Goal: Task Accomplishment & Management: Use online tool/utility

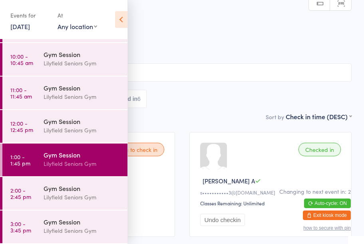
scroll to position [97, 0]
click at [83, 196] on div "Lilyfield Seniors Gym" at bounding box center [82, 197] width 77 height 9
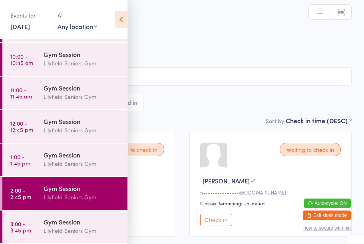
click at [120, 18] on icon at bounding box center [121, 19] width 12 height 17
click at [121, 13] on icon at bounding box center [121, 19] width 12 height 17
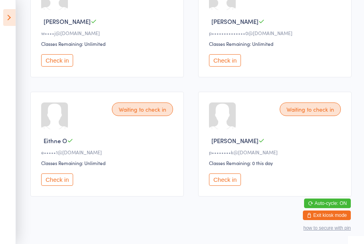
scroll to position [407, 0]
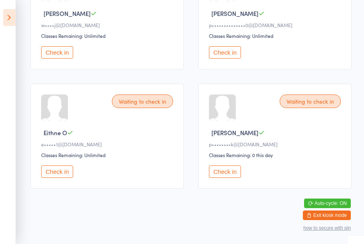
click at [226, 178] on button "Check in" at bounding box center [225, 172] width 32 height 12
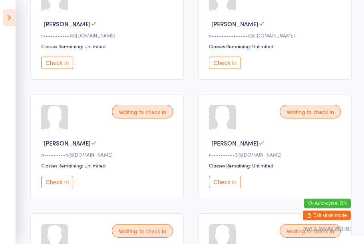
scroll to position [157, 0]
click at [230, 189] on button "Check in" at bounding box center [225, 182] width 32 height 12
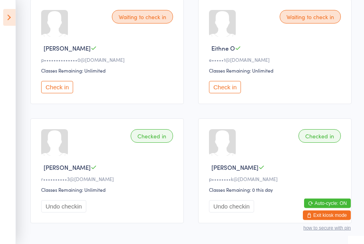
scroll to position [372, 0]
click at [223, 93] on button "Check in" at bounding box center [225, 87] width 32 height 12
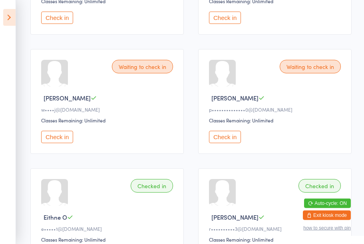
scroll to position [203, 0]
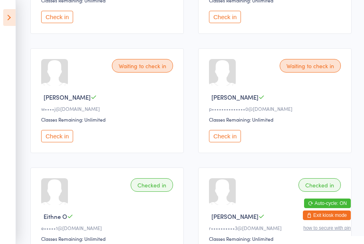
click at [223, 143] on button "Check in" at bounding box center [225, 136] width 32 height 12
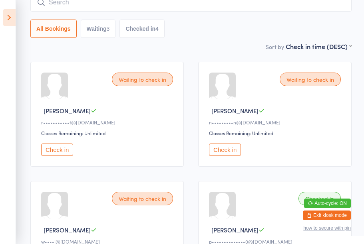
scroll to position [65, 0]
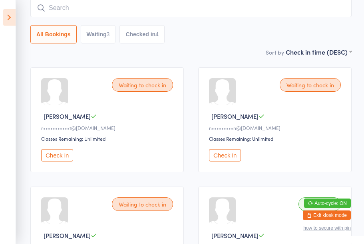
click at [59, 158] on button "Check in" at bounding box center [57, 155] width 32 height 12
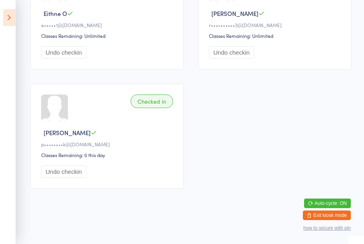
scroll to position [407, 0]
click at [8, 16] on icon at bounding box center [9, 17] width 12 height 17
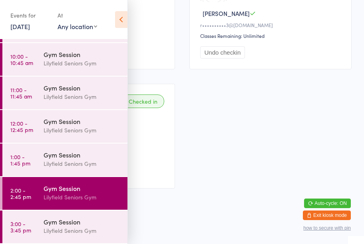
scroll to position [80, 0]
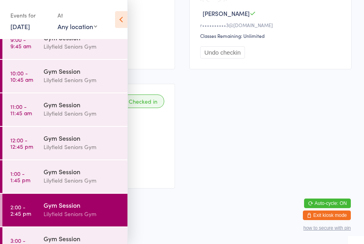
click at [30, 242] on time "3:00 - 3:45 pm" at bounding box center [20, 244] width 21 height 13
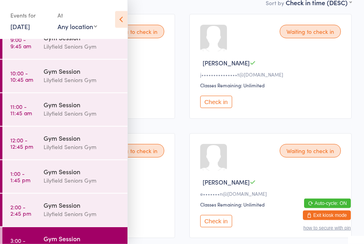
scroll to position [121, 0]
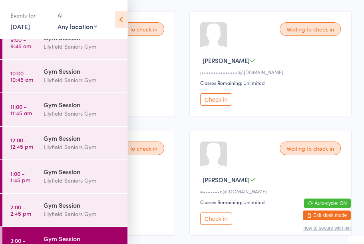
click at [95, 205] on div "Gym Session" at bounding box center [82, 205] width 77 height 9
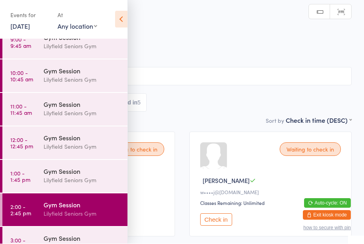
scroll to position [80, 0]
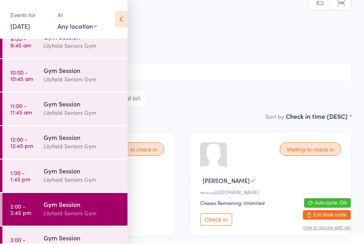
click at [39, 237] on link "3:00 - 3:45 pm Gym Session [PERSON_NAME] Seniors Gym" at bounding box center [64, 243] width 125 height 33
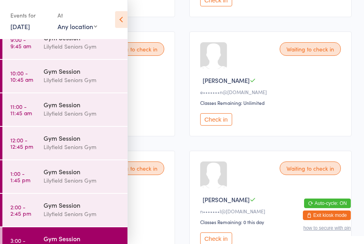
scroll to position [220, 0]
click at [217, 244] on button "Check in" at bounding box center [216, 238] width 32 height 12
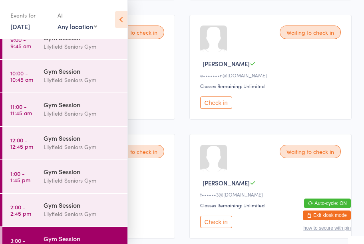
scroll to position [236, 0]
click at [122, 24] on icon at bounding box center [121, 19] width 12 height 17
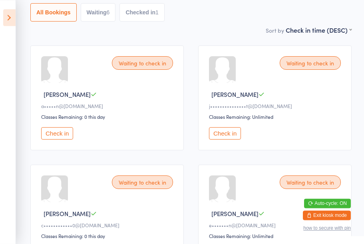
scroll to position [86, 0]
click at [58, 137] on button "Check in" at bounding box center [57, 134] width 32 height 12
click at [56, 138] on button "Check in" at bounding box center [57, 134] width 32 height 12
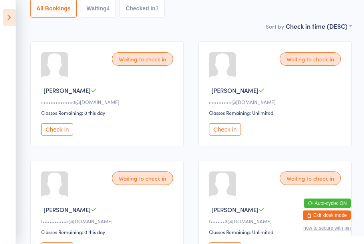
scroll to position [91, 0]
click at [232, 134] on button "Check in" at bounding box center [225, 129] width 32 height 12
